Goal: Check status: Check status

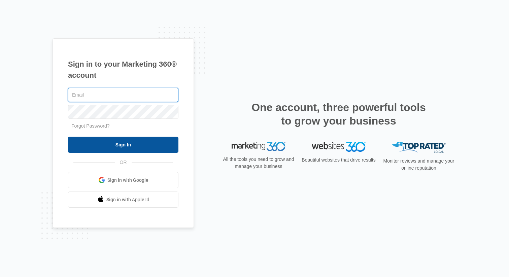
type input "[EMAIL_ADDRESS][DOMAIN_NAME]"
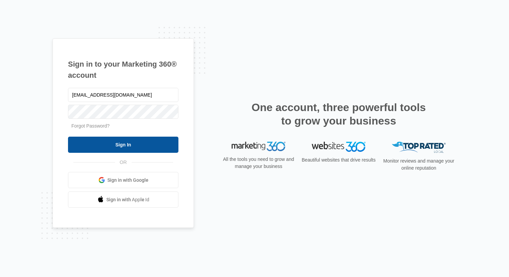
click at [136, 150] on input "Sign In" at bounding box center [123, 145] width 110 height 16
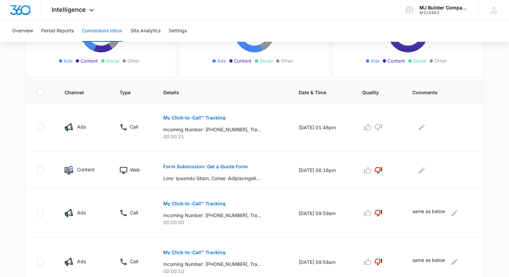
scroll to position [111, 0]
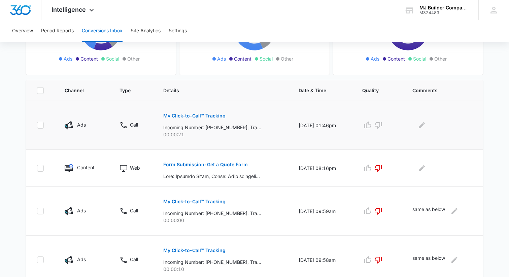
click at [191, 117] on p "My Click-to-Call™ Tracking" at bounding box center [194, 115] width 62 height 5
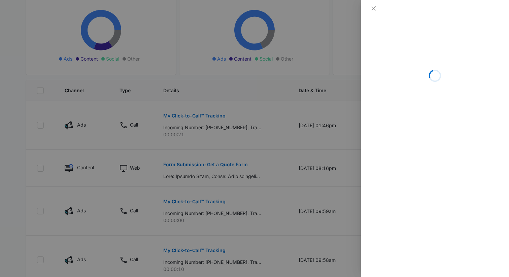
click at [282, 125] on div at bounding box center [254, 138] width 509 height 277
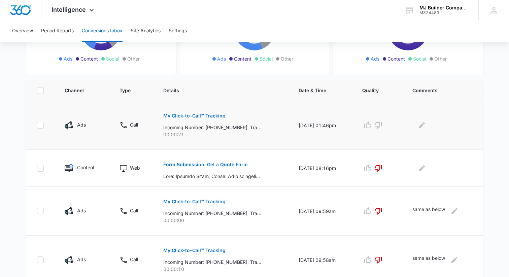
click at [206, 118] on p "My Click-to-Call™ Tracking" at bounding box center [194, 115] width 62 height 5
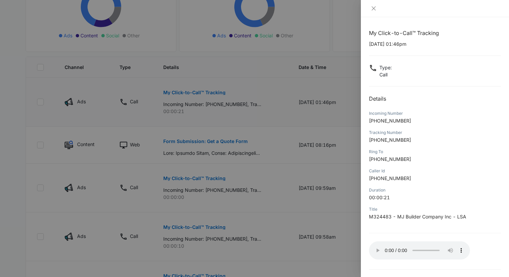
scroll to position [132, 0]
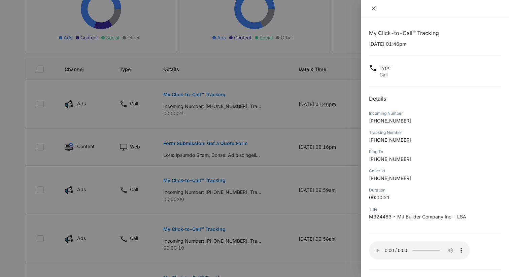
click at [377, 10] on button "Close" at bounding box center [373, 8] width 9 height 6
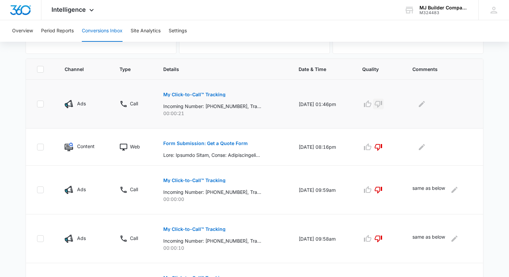
click at [382, 104] on icon "button" at bounding box center [378, 104] width 8 height 8
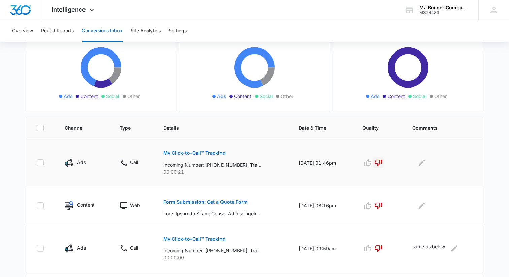
scroll to position [0, 0]
